Goal: Information Seeking & Learning: Learn about a topic

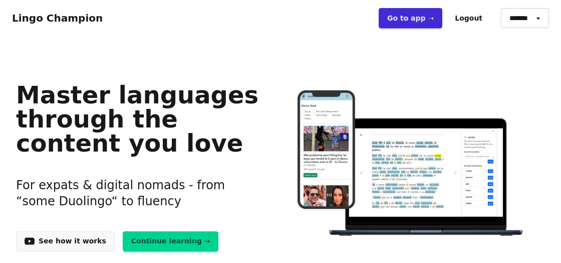
click at [149, 245] on link "Continue learning →" at bounding box center [171, 241] width 96 height 20
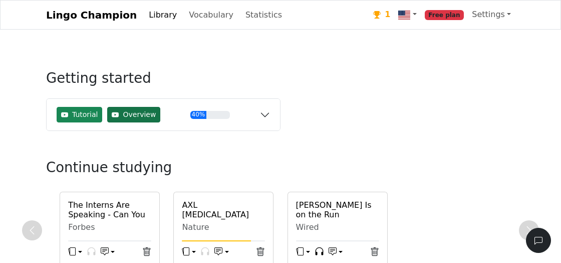
click at [143, 117] on span "Overview" at bounding box center [139, 114] width 33 height 11
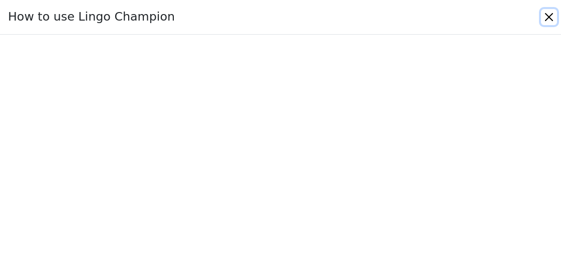
click at [549, 15] on button "Close" at bounding box center [549, 17] width 16 height 16
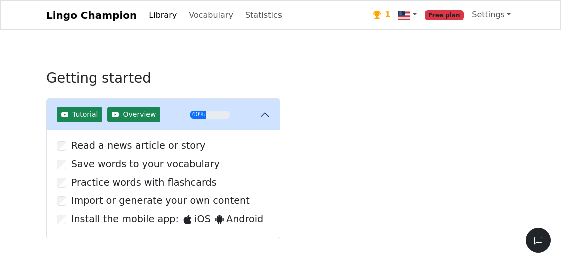
click at [390, 16] on div "1" at bounding box center [381, 15] width 17 height 13
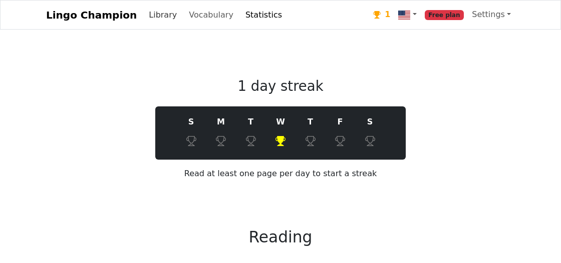
click at [147, 15] on link "Library" at bounding box center [163, 15] width 36 height 20
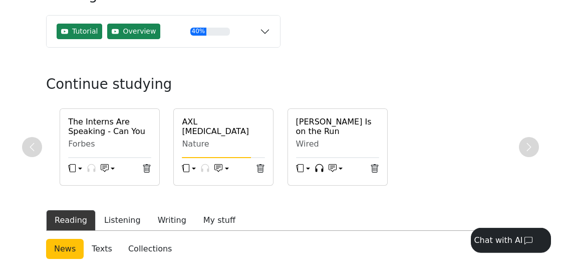
scroll to position [84, 0]
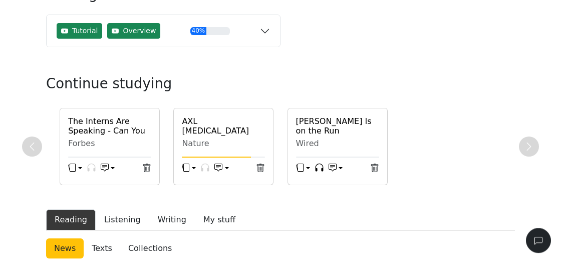
click at [311, 125] on h6 "[PERSON_NAME] Is on the Run" at bounding box center [337, 125] width 83 height 19
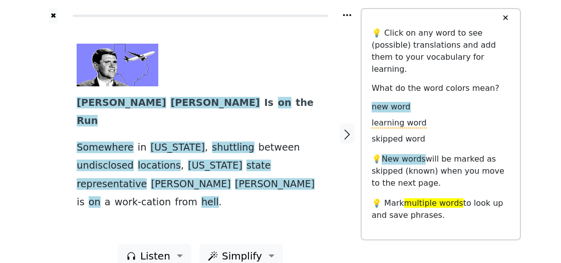
click at [295, 84] on div at bounding box center [197, 65] width 240 height 43
click at [346, 134] on button "button" at bounding box center [347, 133] width 15 height 20
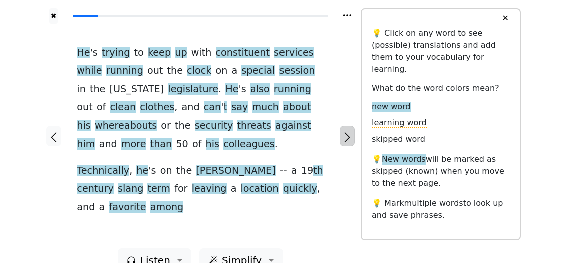
click at [346, 134] on button "button" at bounding box center [347, 136] width 15 height 20
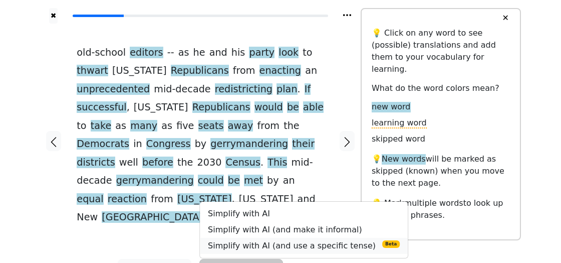
click at [259, 238] on link "Simplify with AI (and use a specific tense) Beta" at bounding box center [304, 246] width 208 height 16
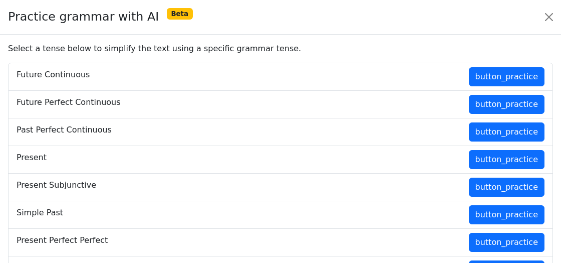
click at [25, 160] on h6 "Present" at bounding box center [32, 157] width 30 height 10
click at [492, 153] on button "button_practice" at bounding box center [507, 159] width 76 height 19
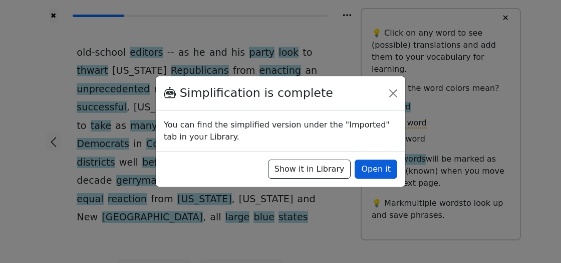
click at [380, 169] on button "Open it" at bounding box center [376, 168] width 43 height 19
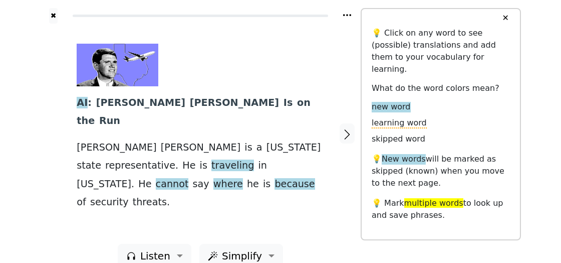
click at [356, 120] on div at bounding box center [347, 134] width 27 height 220
click at [346, 132] on icon "button" at bounding box center [347, 134] width 12 height 12
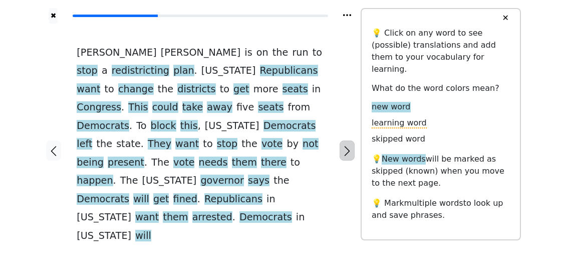
click at [346, 145] on icon "button" at bounding box center [347, 151] width 12 height 12
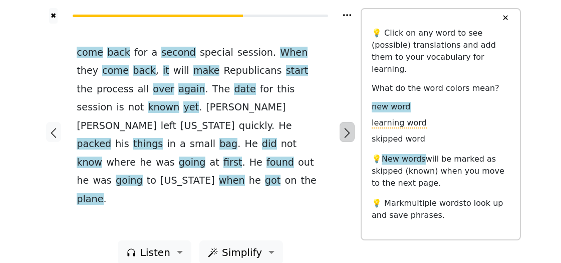
click at [346, 132] on icon "button" at bounding box center [347, 133] width 12 height 12
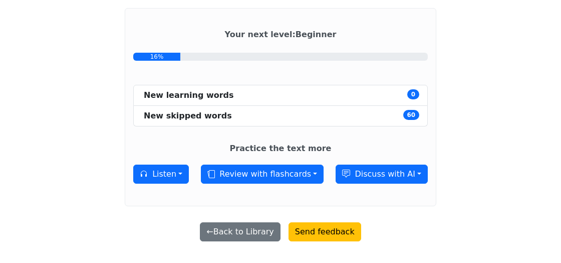
click at [316, 93] on li "New learning words 0" at bounding box center [280, 95] width 295 height 21
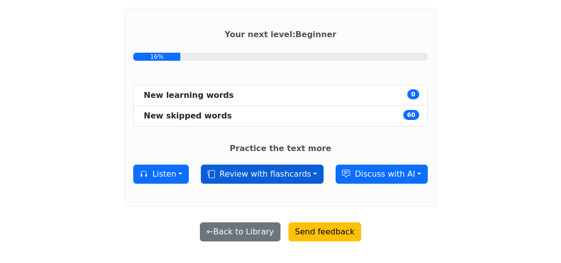
click at [289, 178] on button "Review with flashcards" at bounding box center [262, 173] width 123 height 19
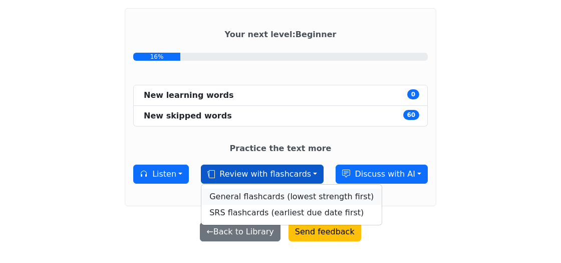
click at [285, 197] on link "General flashcards (lowest strength first)" at bounding box center [291, 196] width 180 height 16
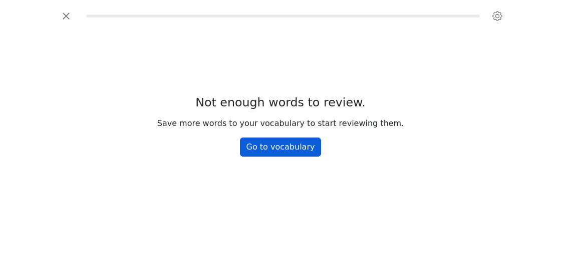
click at [290, 151] on link "Go to vocabulary" at bounding box center [281, 146] width 82 height 19
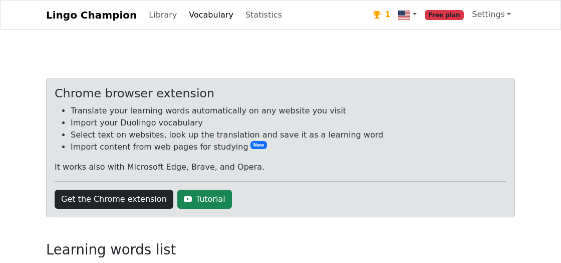
scroll to position [90, 0]
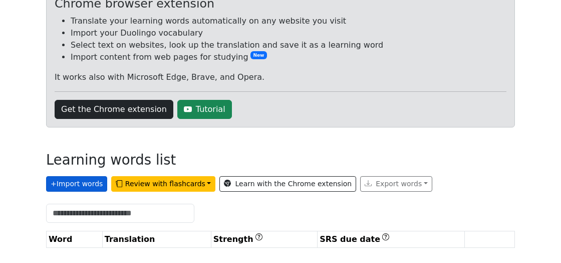
click at [55, 188] on button "+ Import words" at bounding box center [76, 184] width 61 height 16
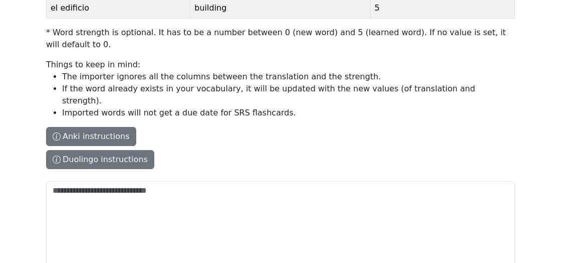
scroll to position [228, 0]
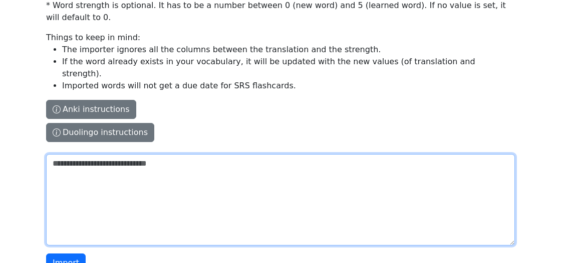
click at [150, 177] on textarea "The columns have to be tab-separated. The safest way is to copy-paste from Exce…" at bounding box center [280, 199] width 469 height 91
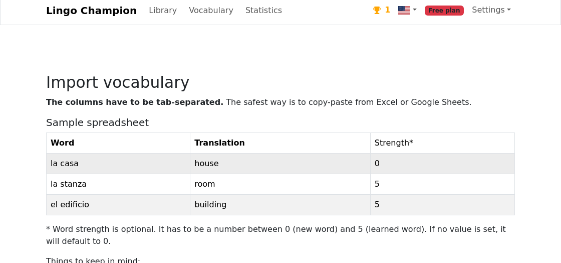
scroll to position [0, 0]
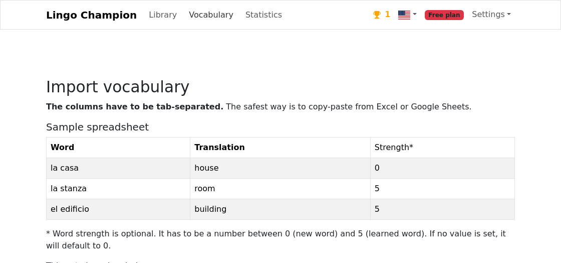
click at [194, 15] on link "Vocabulary" at bounding box center [211, 15] width 53 height 20
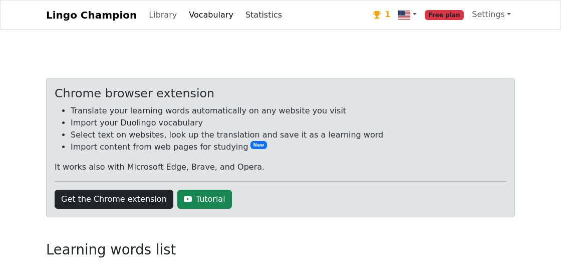
click at [242, 14] on link "Statistics" at bounding box center [264, 15] width 45 height 20
